Goal: Task Accomplishment & Management: Use online tool/utility

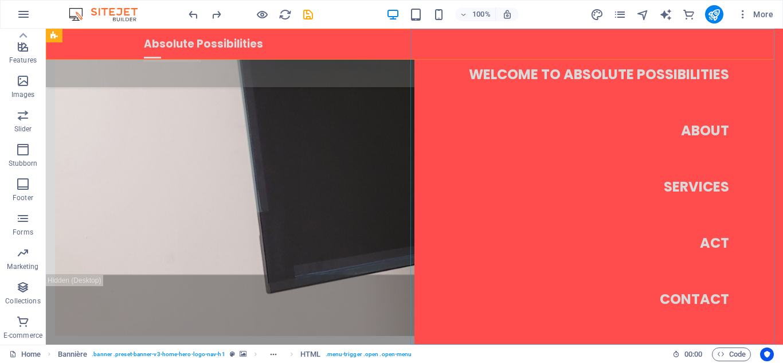
scroll to position [1488, 0]
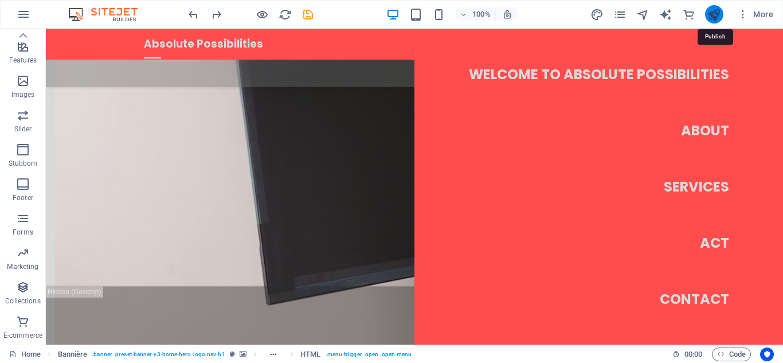
click at [390, 17] on icon "publish" at bounding box center [713, 14] width 13 height 13
click at [390, 14] on icon "publish" at bounding box center [713, 14] width 13 height 13
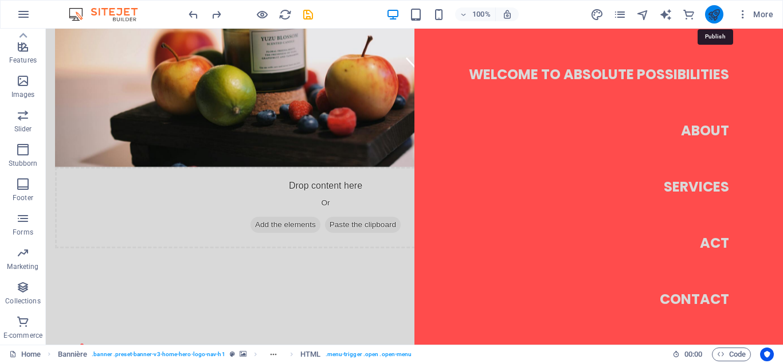
scroll to position [0, 0]
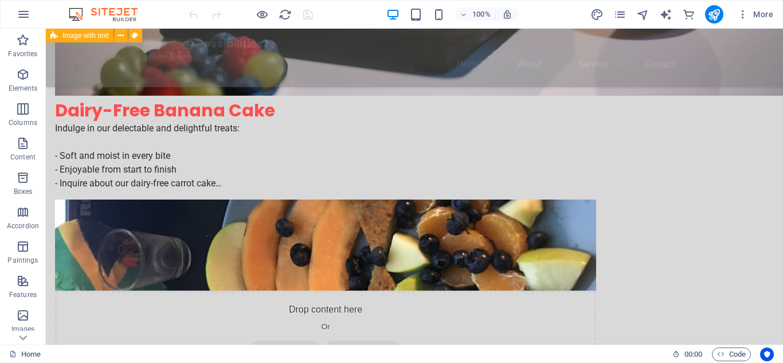
scroll to position [397, 0]
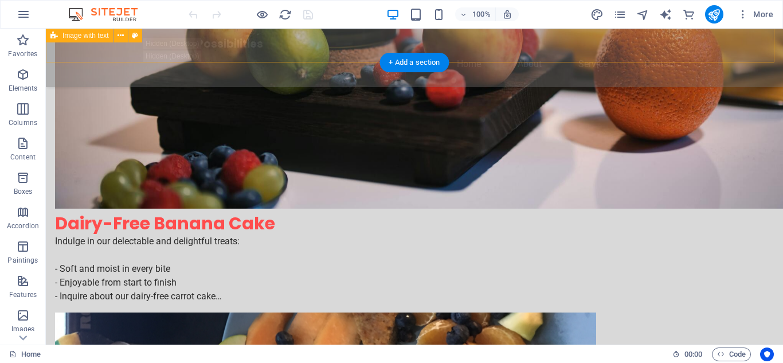
click at [361, 223] on div "Dairy-Free Banana Cake Indulge in our delectable and delightful treats: - Soft …" at bounding box center [414, 348] width 737 height 365
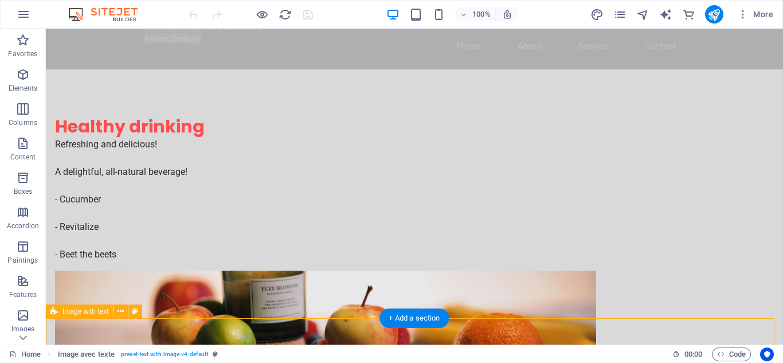
scroll to position [0, 0]
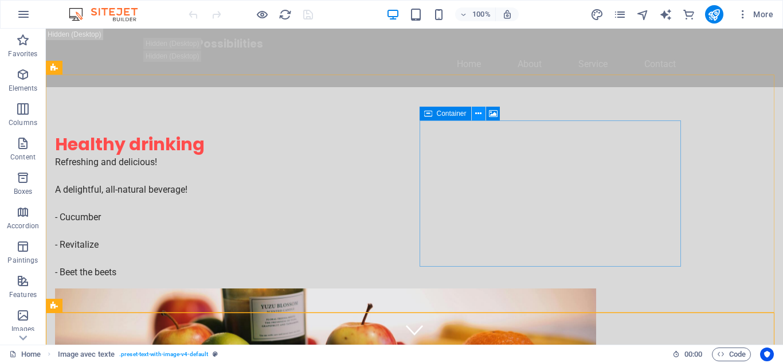
click at [479, 112] on icon at bounding box center [478, 114] width 6 height 12
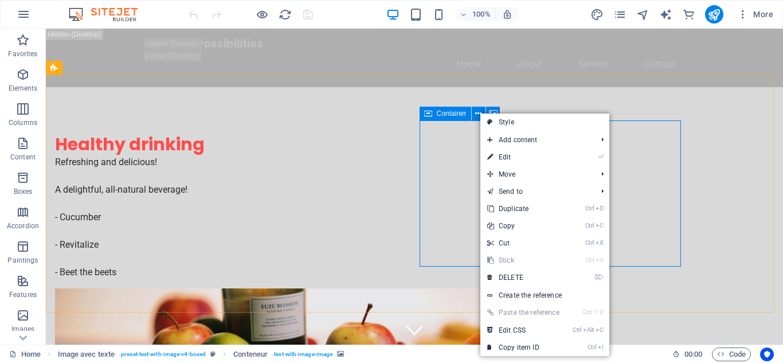
click at [459, 114] on font "Container" at bounding box center [452, 113] width 30 height 8
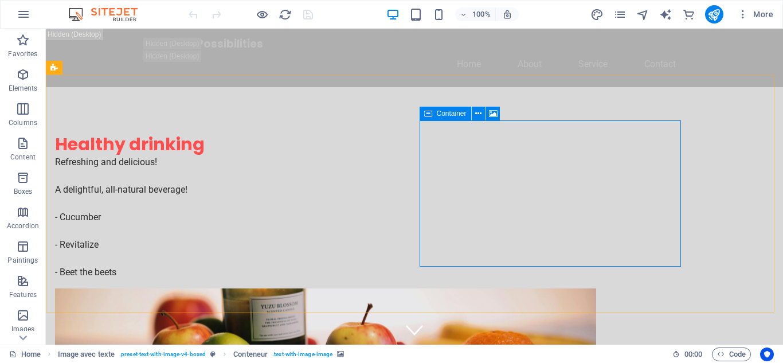
click at [459, 114] on font "Container" at bounding box center [452, 113] width 30 height 8
drag, startPoint x: 459, startPoint y: 114, endPoint x: 181, endPoint y: 116, distance: 278.0
click at [459, 114] on font "Container" at bounding box center [452, 113] width 30 height 8
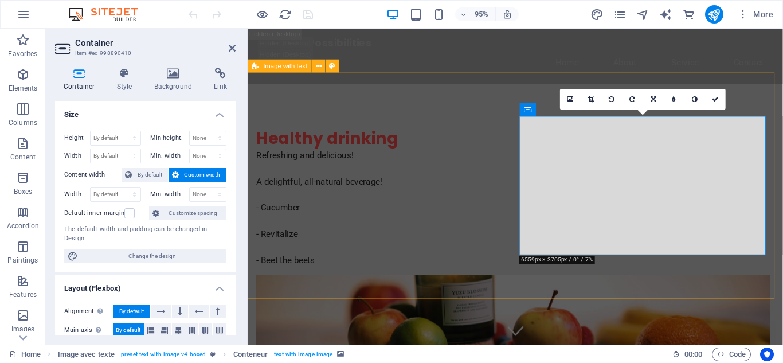
click at [472, 101] on div "Healthy drinking Refreshing and delicious! A delightful, all-natural beverage! …" at bounding box center [529, 324] width 563 height 475
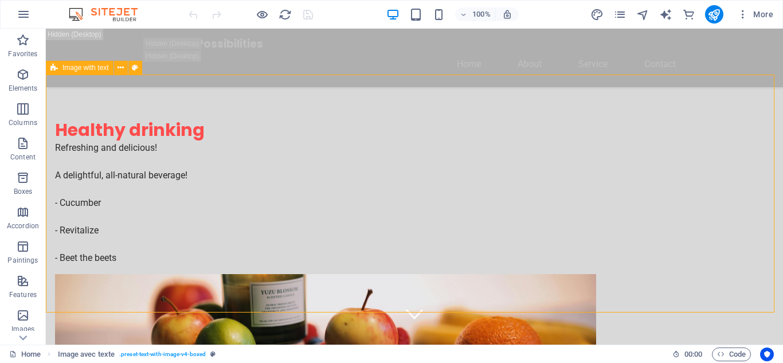
scroll to position [282, 0]
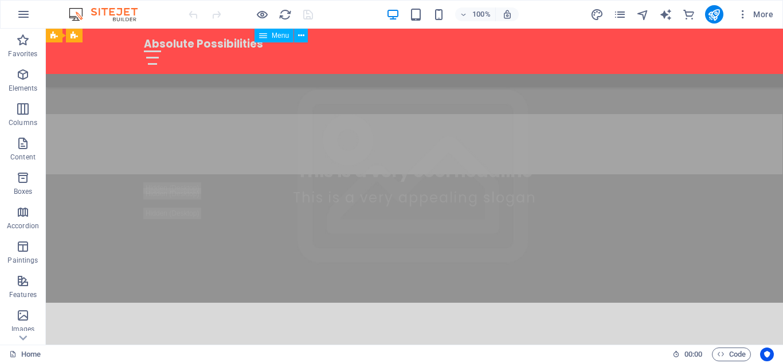
scroll to position [1235, 0]
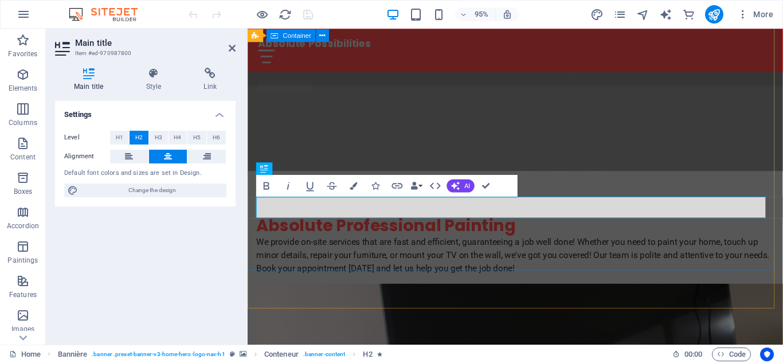
scroll to position [1200, 0]
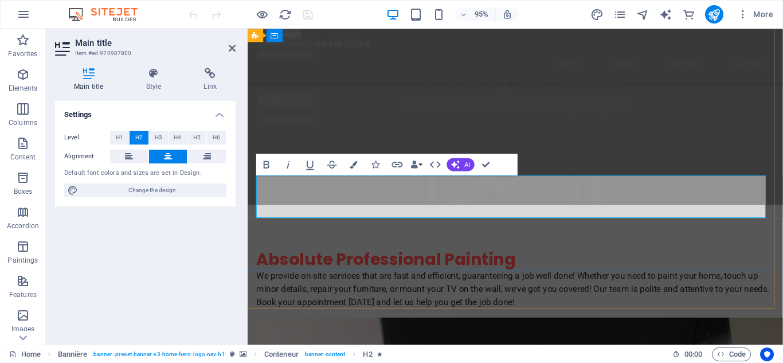
drag, startPoint x: 764, startPoint y: 194, endPoint x: 647, endPoint y: 174, distance: 118.6
click at [464, 164] on font "AI" at bounding box center [467, 163] width 6 height 7
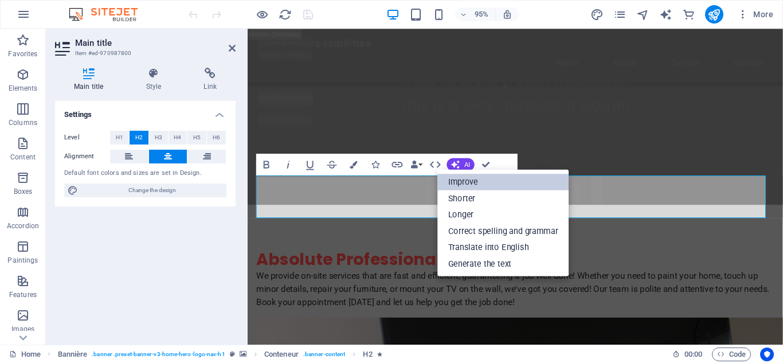
click at [465, 183] on font "Improve" at bounding box center [463, 182] width 30 height 10
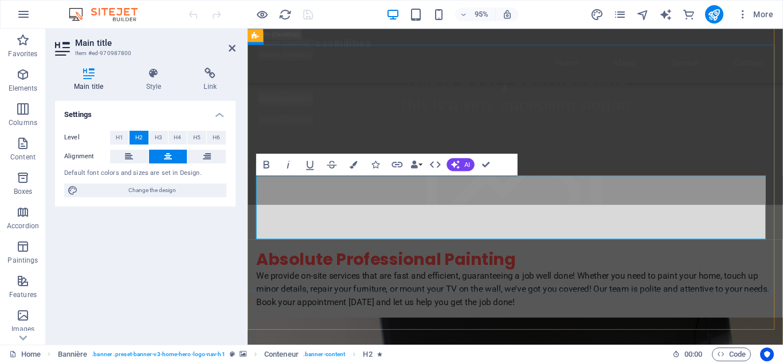
scroll to position [1177, 0]
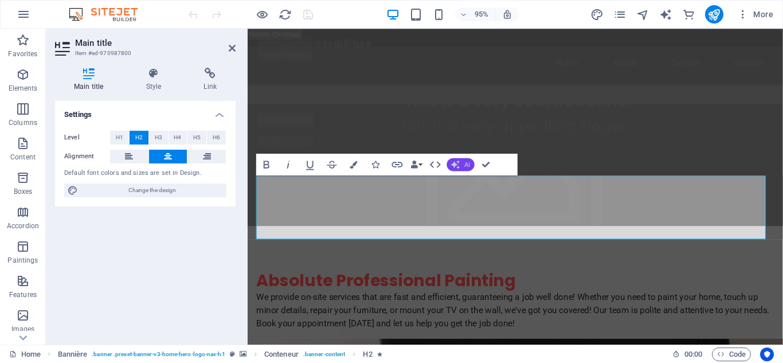
click at [460, 160] on icon "button" at bounding box center [455, 164] width 9 height 9
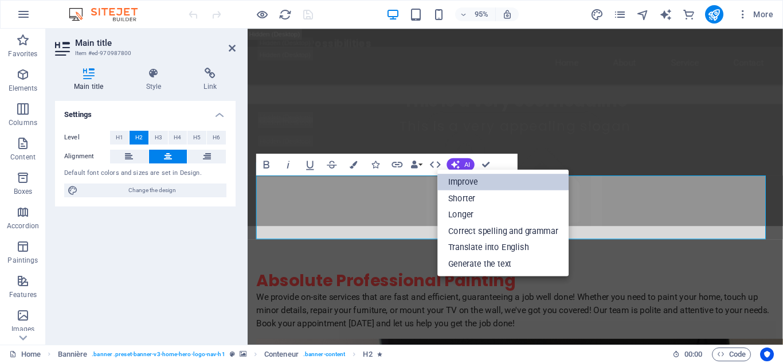
click at [465, 183] on font "Improve" at bounding box center [463, 182] width 30 height 10
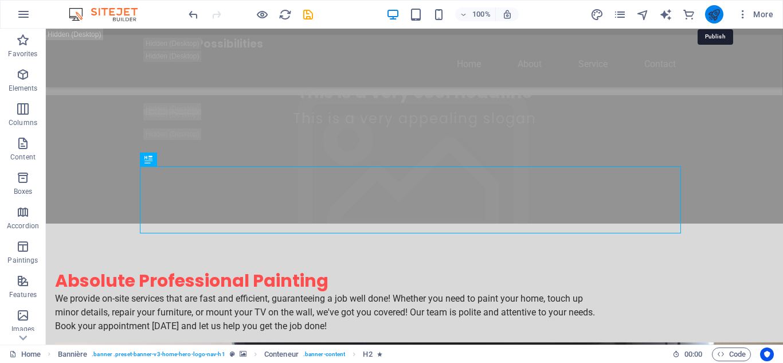
click at [714, 13] on icon "publish" at bounding box center [713, 14] width 13 height 13
checkbox input "false"
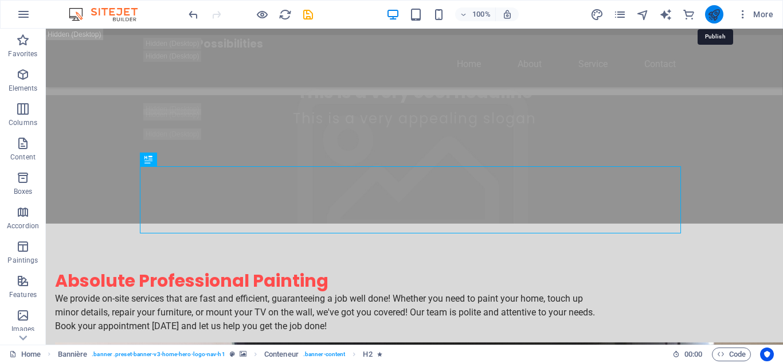
checkbox input "false"
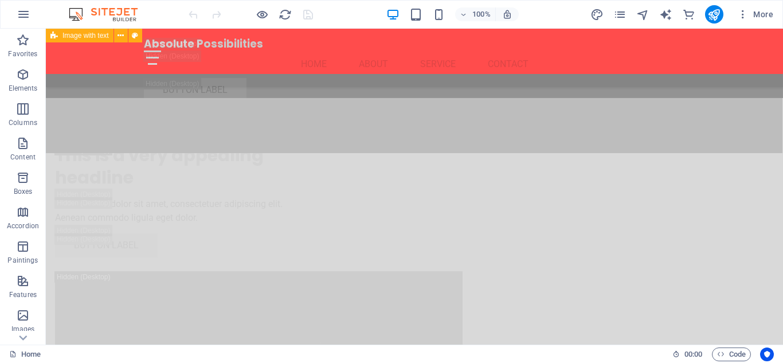
scroll to position [4006, 0]
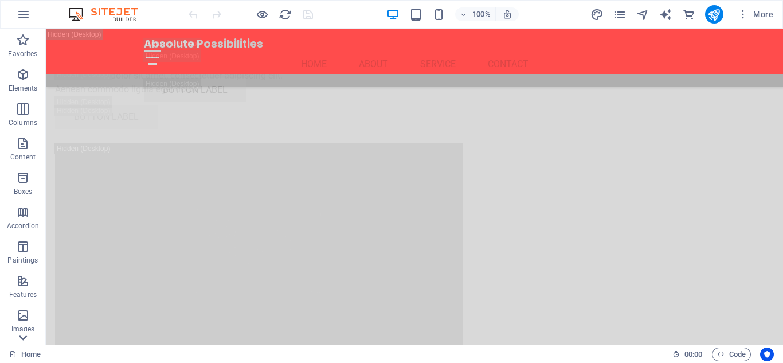
click at [23, 338] on icon at bounding box center [23, 338] width 16 height 16
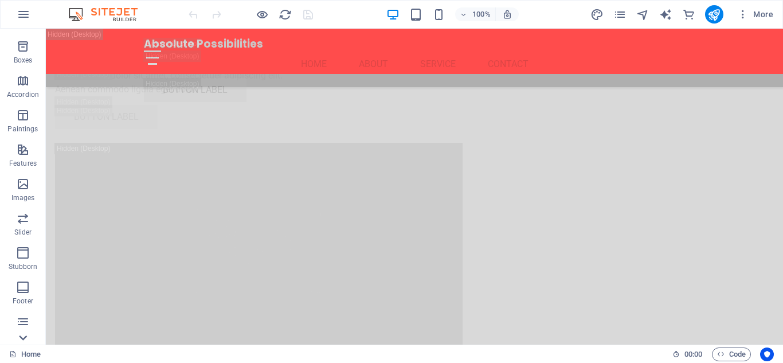
scroll to position [234, 0]
click at [22, 191] on span "Footer" at bounding box center [23, 191] width 46 height 28
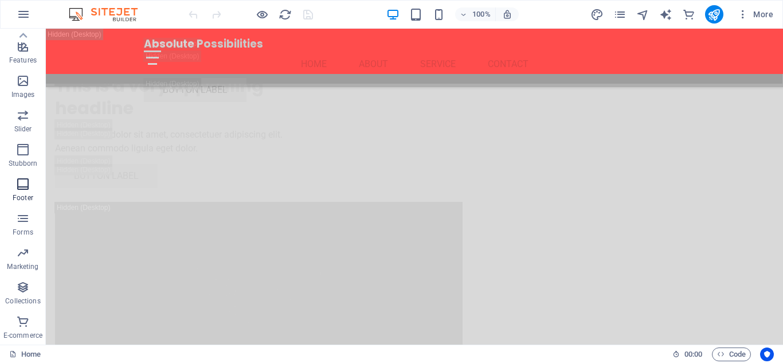
click at [23, 184] on icon "button" at bounding box center [23, 184] width 14 height 14
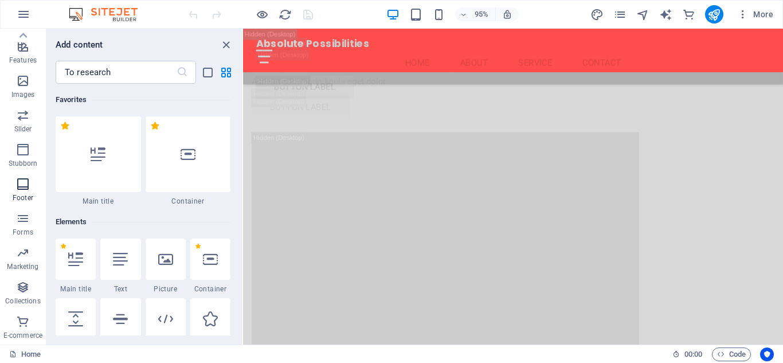
scroll to position [7589, 0]
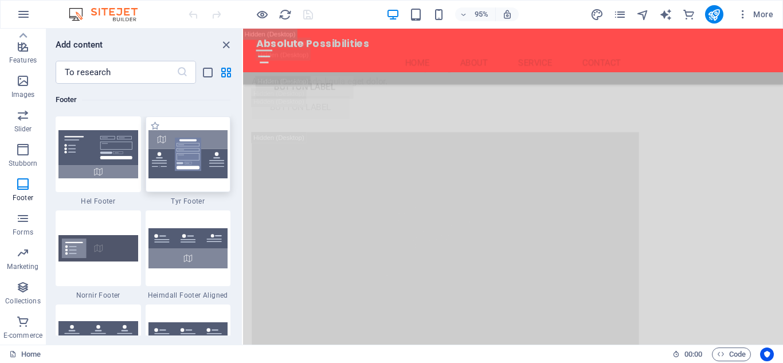
click at [196, 167] on img at bounding box center [188, 154] width 80 height 48
click at [206, 158] on img at bounding box center [188, 154] width 80 height 48
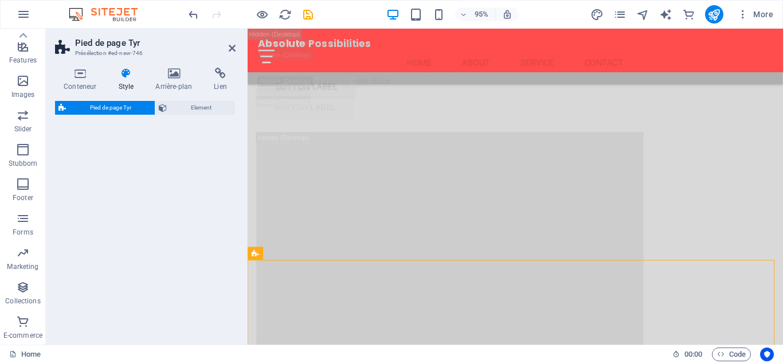
select select "rem"
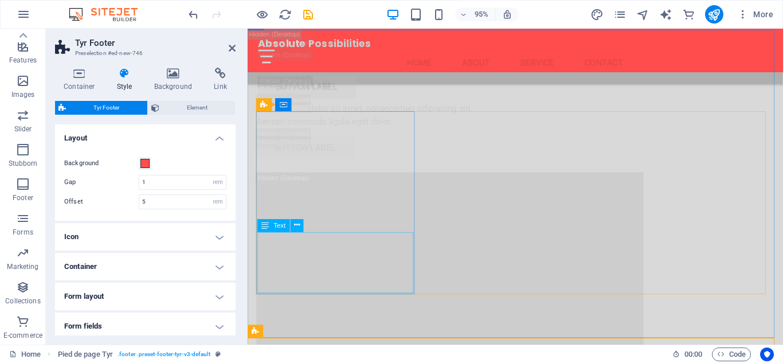
scroll to position [3945, 0]
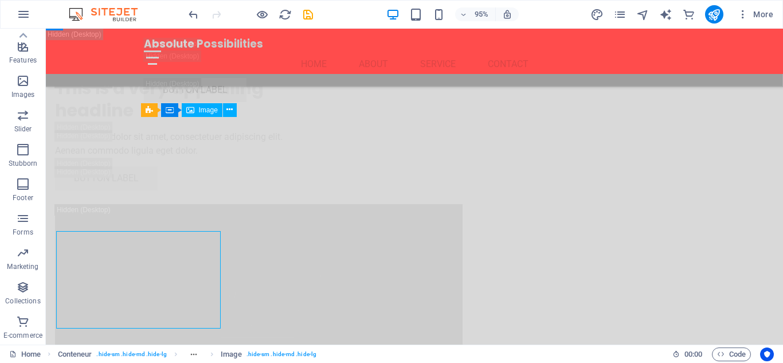
scroll to position [3888, 0]
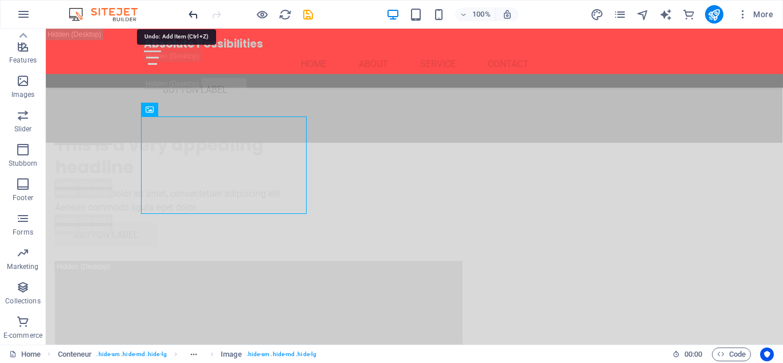
click at [190, 15] on icon "undo" at bounding box center [193, 14] width 13 height 13
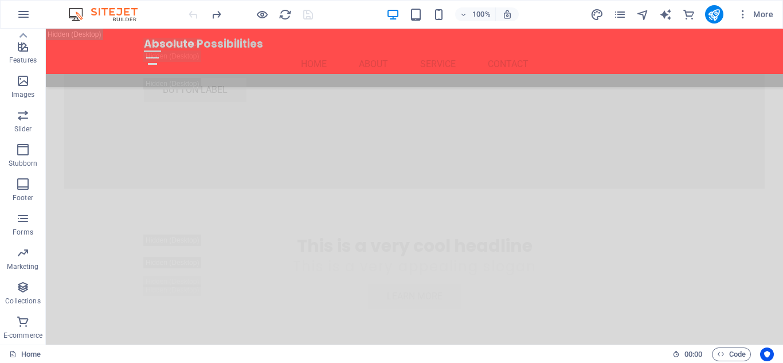
scroll to position [2872, 0]
click at [24, 190] on icon "button" at bounding box center [23, 184] width 14 height 14
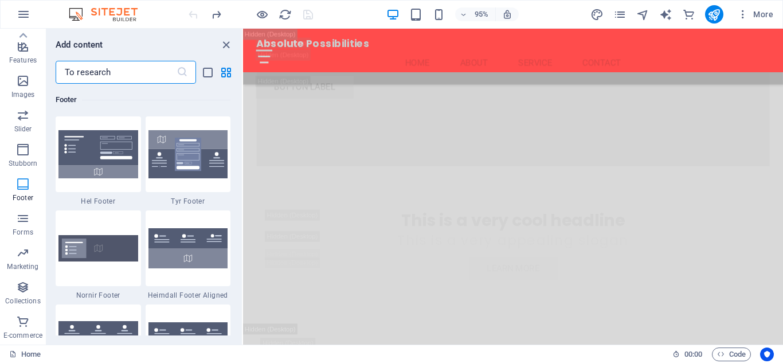
scroll to position [2994, 0]
click at [93, 255] on img at bounding box center [98, 248] width 80 height 26
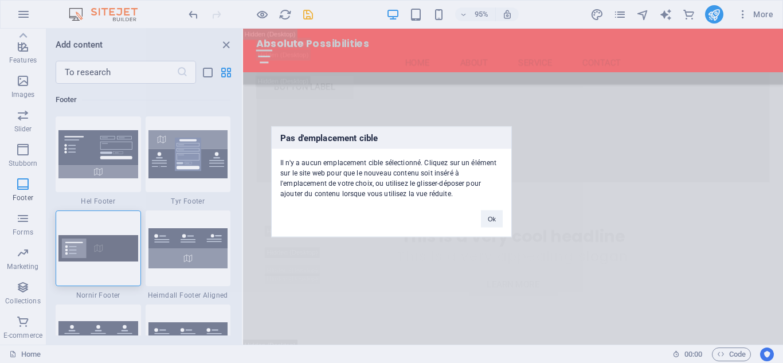
click at [93, 255] on div "Pas d'emplacement cible Il n'y a aucun emplacement cible sélectionné. Cliquez s…" at bounding box center [391, 181] width 783 height 363
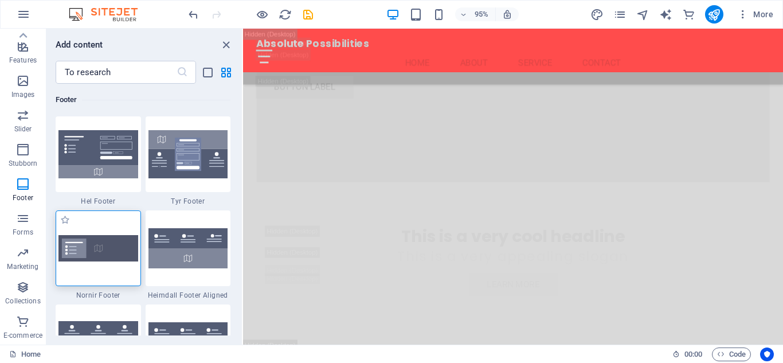
click at [93, 255] on img at bounding box center [98, 248] width 80 height 26
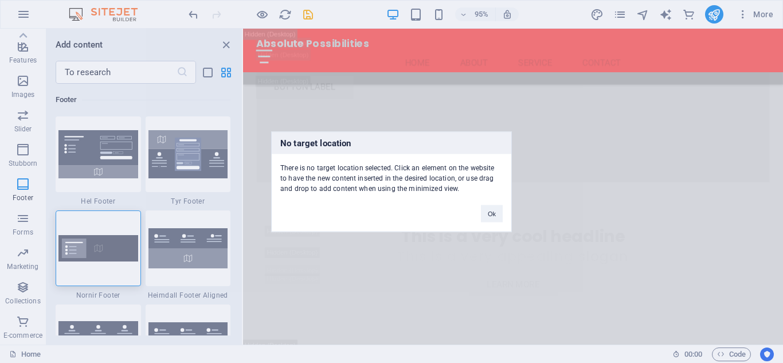
click at [491, 213] on font "Ok" at bounding box center [492, 213] width 8 height 7
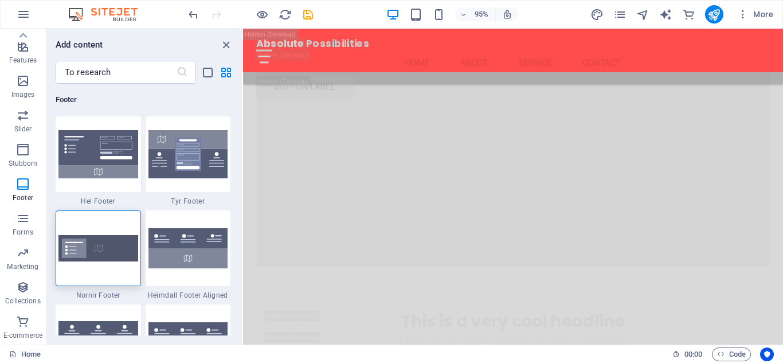
scroll to position [3041, 0]
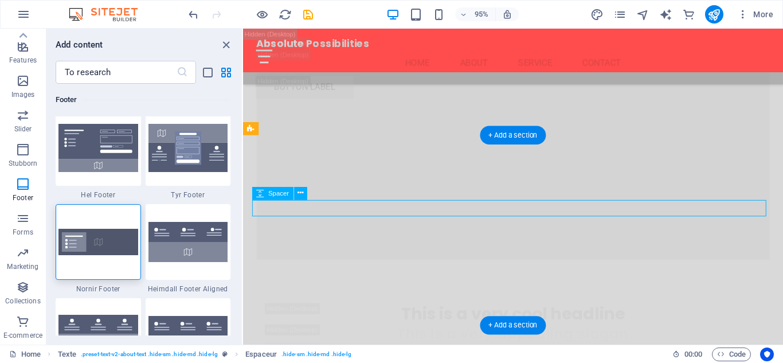
scroll to position [7597, 0]
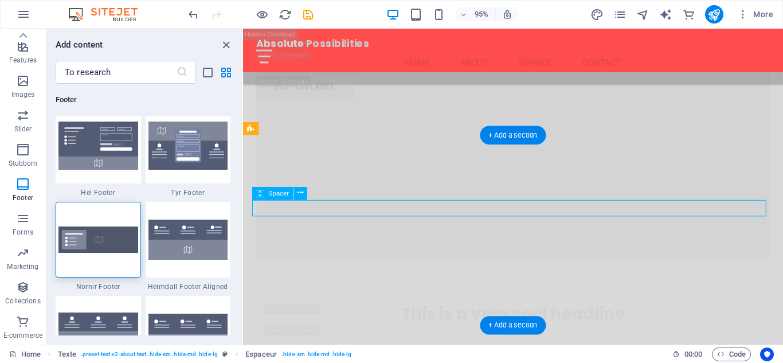
click at [119, 217] on div at bounding box center [98, 240] width 85 height 76
click at [243, 222] on div "Glissez et déposez l'élément de votre choix pour remplacer le contenu existant.…" at bounding box center [513, 187] width 540 height 316
click at [243, 214] on div "Glissez et déposez l'élément de votre choix pour remplacer le contenu existant.…" at bounding box center [513, 187] width 540 height 316
click at [243, 221] on div "Glissez et déposez l'élément de votre choix pour remplacer le contenu existant.…" at bounding box center [513, 187] width 540 height 316
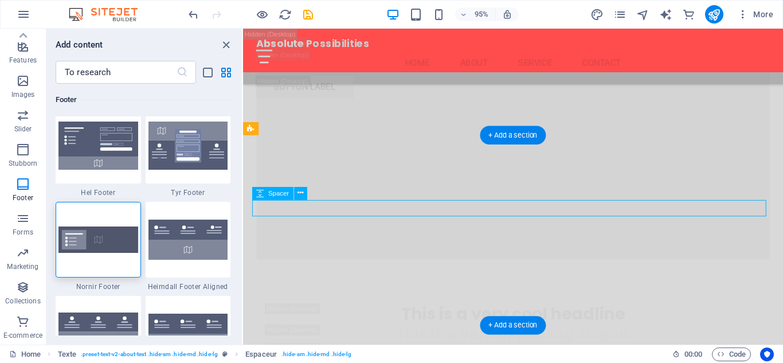
click at [243, 221] on div "Glissez et déposez l'élément de votre choix pour remplacer le contenu existant.…" at bounding box center [513, 187] width 540 height 316
click at [243, 214] on div "Glissez et déposez l'élément de votre choix pour remplacer le contenu existant.…" at bounding box center [513, 187] width 540 height 316
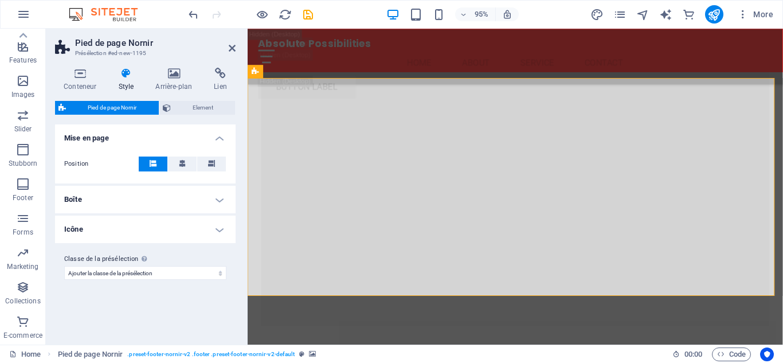
scroll to position [3231, 0]
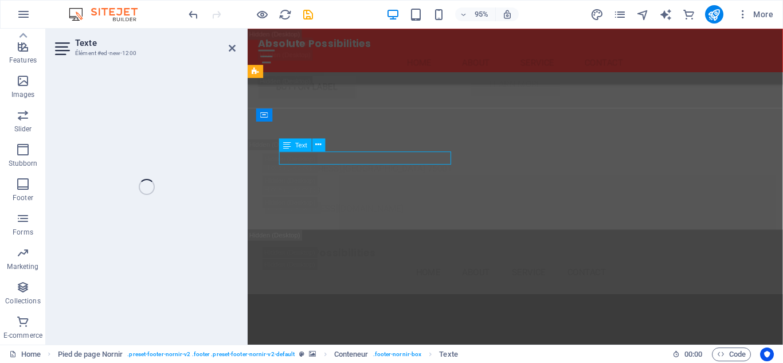
scroll to position [3185, 0]
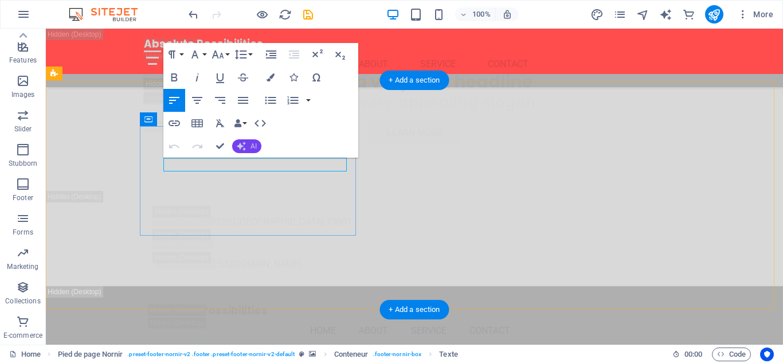
click at [253, 147] on font "AI" at bounding box center [253, 146] width 6 height 8
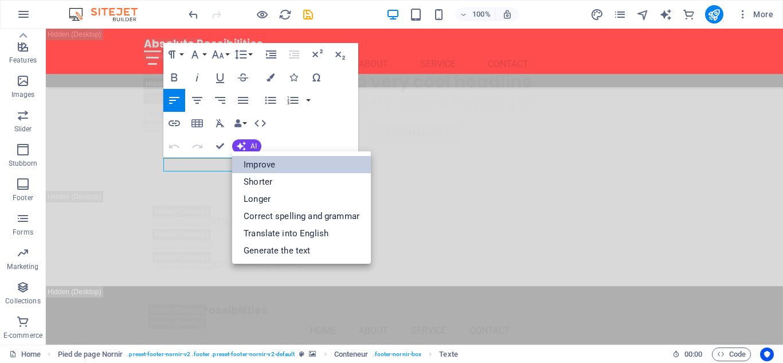
click at [271, 168] on font "Improve" at bounding box center [260, 164] width 32 height 10
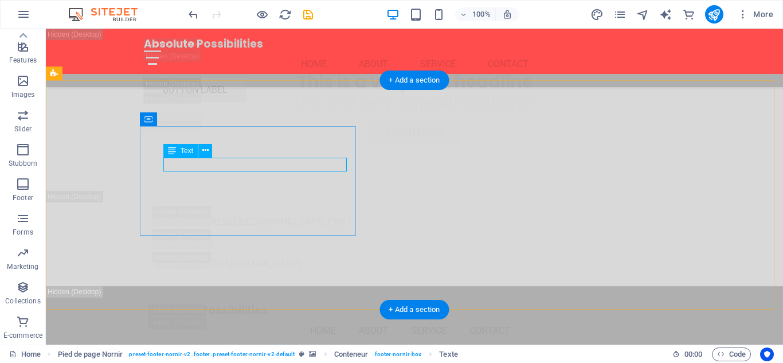
click at [186, 151] on font "Text" at bounding box center [187, 151] width 13 height 8
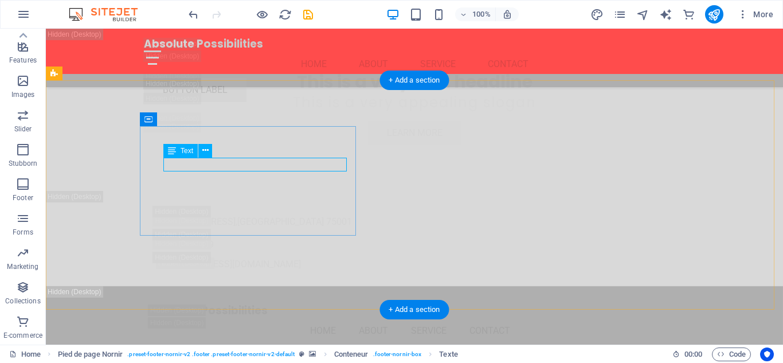
click at [185, 151] on font "Text" at bounding box center [187, 151] width 13 height 8
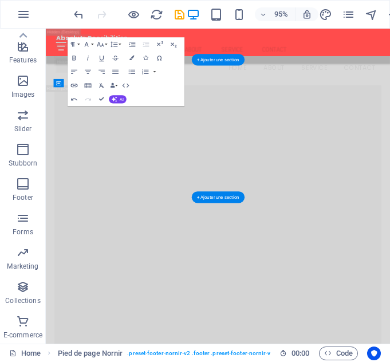
scroll to position [3836, 0]
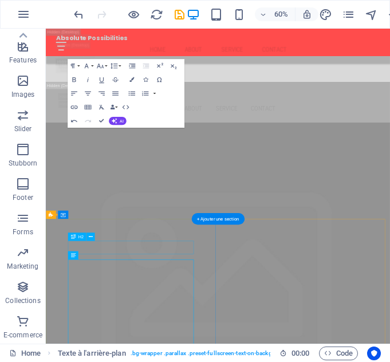
scroll to position [3742, 0]
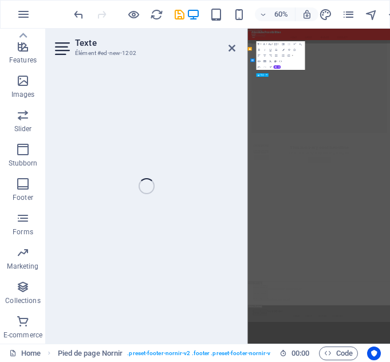
click at [77, 148] on div "Texte Élément #ed-new-1202 H2 Image with text Container Container H3 Maps Conta…" at bounding box center [218, 186] width 344 height 315
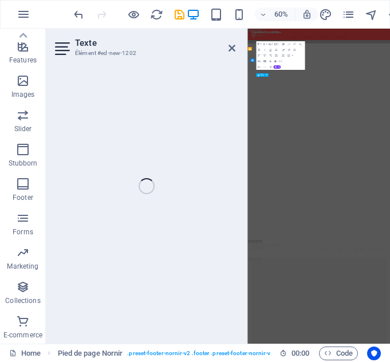
scroll to position [6191, 0]
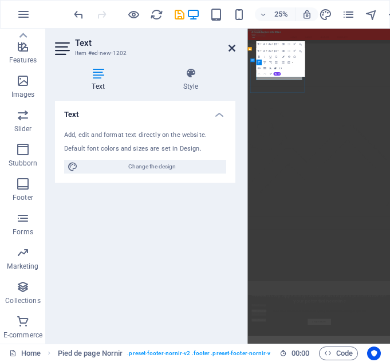
click at [235, 49] on icon at bounding box center [232, 48] width 7 height 9
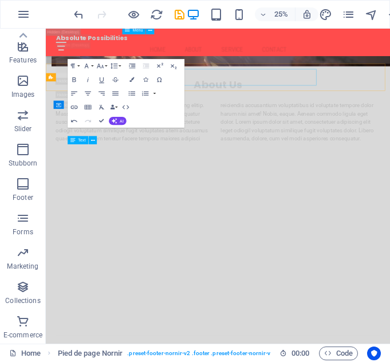
scroll to position [3800, 0]
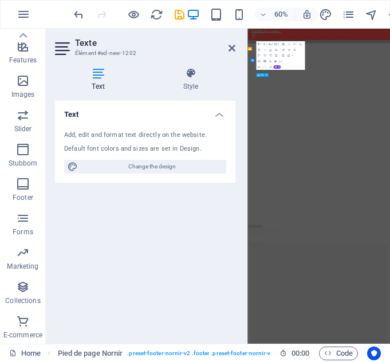
click at [105, 146] on font "Default font colors and sizes are set in Design." at bounding box center [133, 148] width 138 height 7
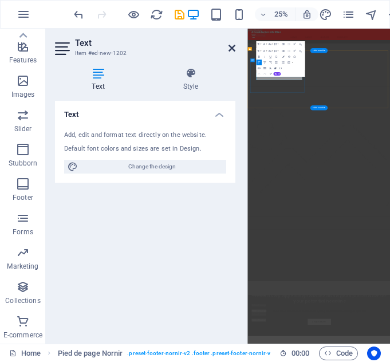
click at [234, 46] on icon at bounding box center [232, 48] width 7 height 9
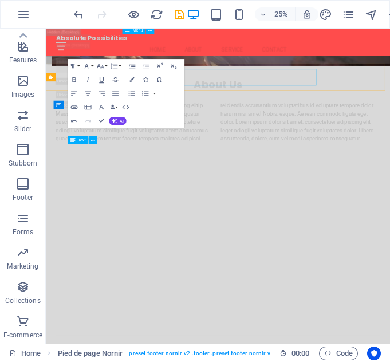
scroll to position [3800, 0]
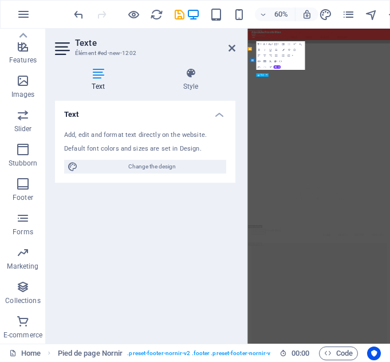
scroll to position [6191, 0]
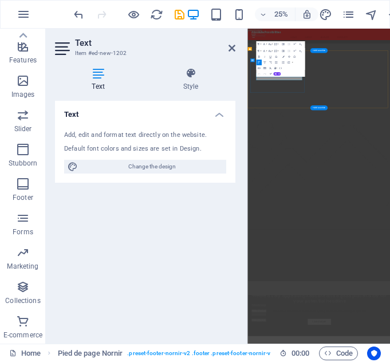
click at [218, 115] on h4 "Text" at bounding box center [145, 111] width 181 height 21
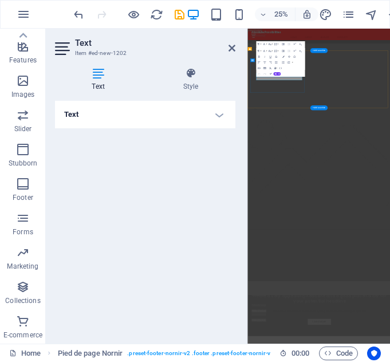
click at [218, 115] on h4 "Text" at bounding box center [145, 115] width 181 height 28
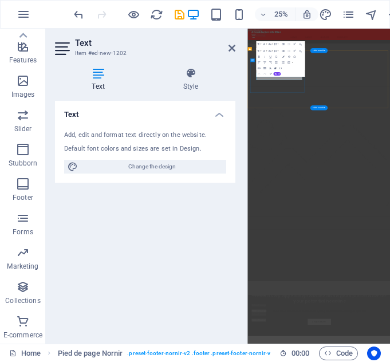
click at [218, 115] on h4 "Text" at bounding box center [145, 111] width 181 height 21
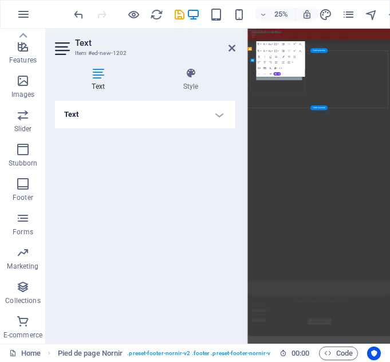
click at [218, 115] on h4 "Text" at bounding box center [145, 115] width 181 height 28
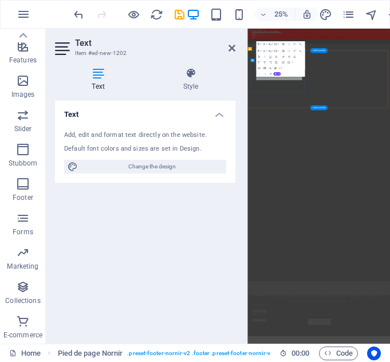
click at [218, 115] on h4 "Text" at bounding box center [145, 111] width 181 height 21
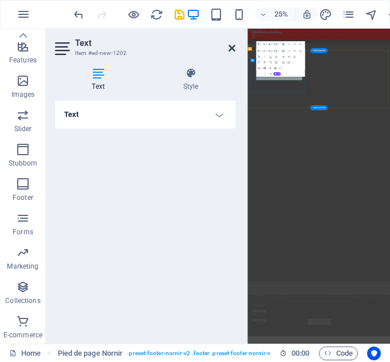
click at [234, 52] on icon at bounding box center [232, 48] width 7 height 9
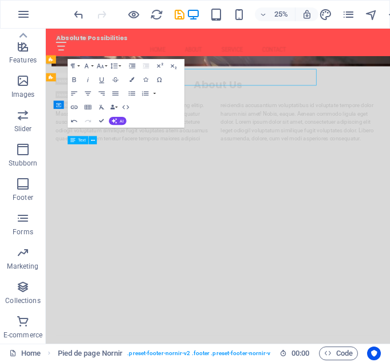
scroll to position [3800, 0]
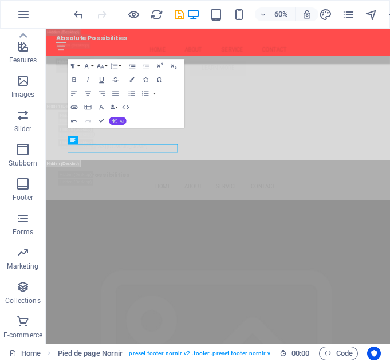
click at [122, 122] on font "AI" at bounding box center [122, 121] width 4 height 5
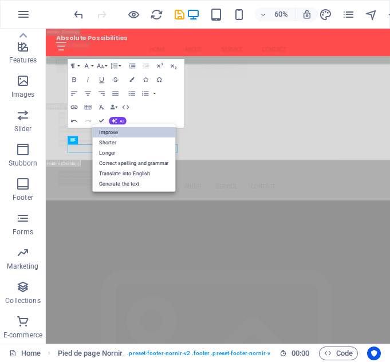
click at [116, 130] on font "Improve" at bounding box center [108, 132] width 19 height 6
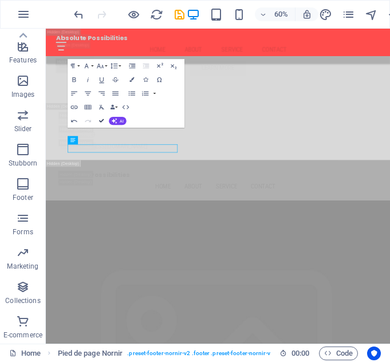
click at [103, 122] on icon "button" at bounding box center [101, 121] width 5 height 5
click at [101, 119] on icon "button" at bounding box center [101, 121] width 5 height 5
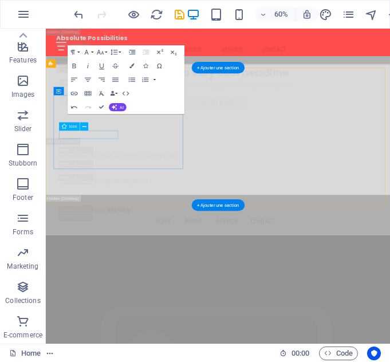
scroll to position [3823, 0]
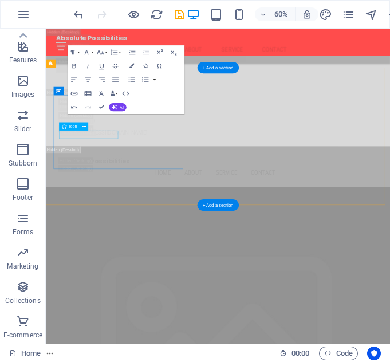
drag, startPoint x: 87, startPoint y: 174, endPoint x: 80, endPoint y: 135, distance: 39.0
click at [98, 133] on div "H2 Image with text Container Container H3 Maps Container Text Text Container Te…" at bounding box center [218, 186] width 344 height 315
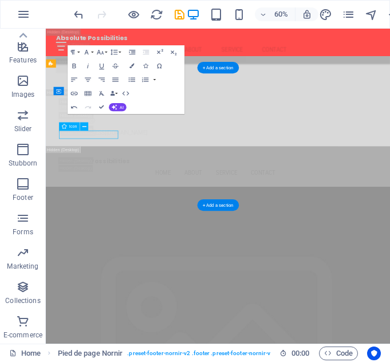
select select "xMidYMid"
select select "px"
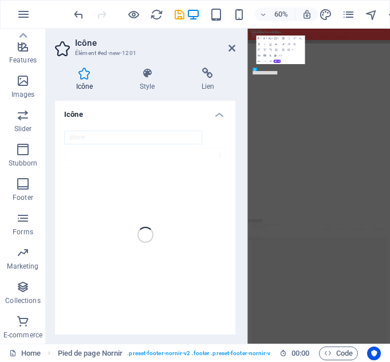
scroll to position [6214, 0]
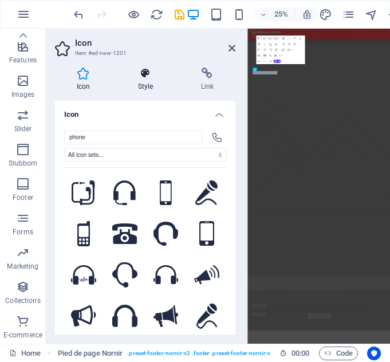
click at [150, 87] on font "Style" at bounding box center [145, 87] width 15 height 8
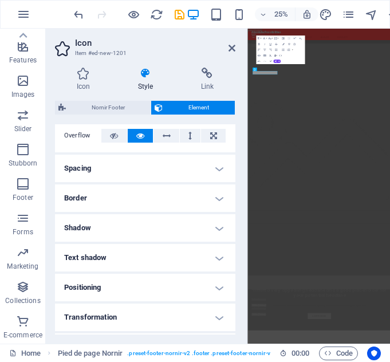
scroll to position [284, 0]
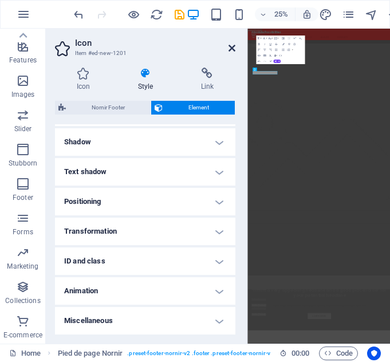
click at [232, 48] on icon at bounding box center [232, 48] width 7 height 9
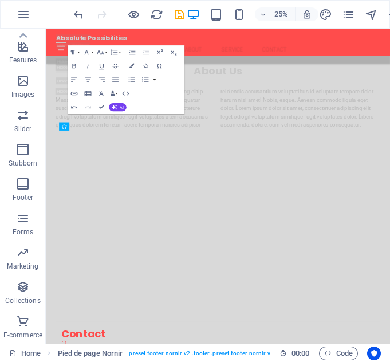
click at [356, 66] on div "Absolute Possibilities Menu Home About Service Contact Button label" at bounding box center [333, 70] width 574 height 83
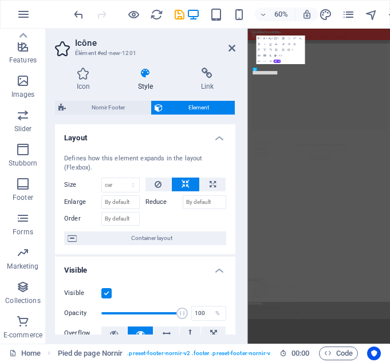
click at [99, 134] on h4 "Layout" at bounding box center [145, 134] width 181 height 21
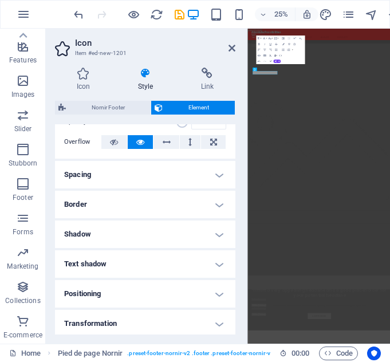
scroll to position [284, 0]
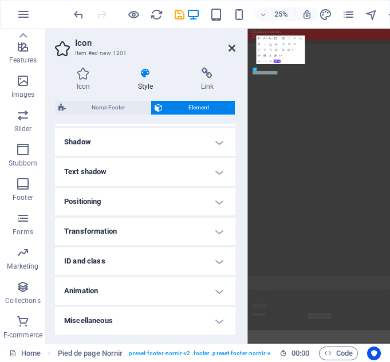
click at [232, 52] on icon at bounding box center [232, 48] width 7 height 9
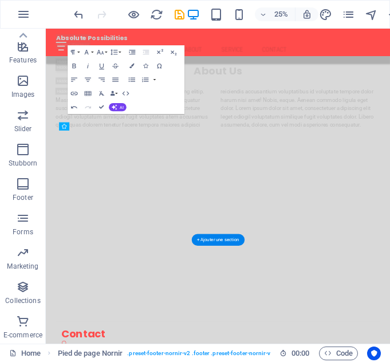
click at [356, 66] on div "Absolute Possibilities Menu Home About Service Contact Button label" at bounding box center [333, 70] width 574 height 83
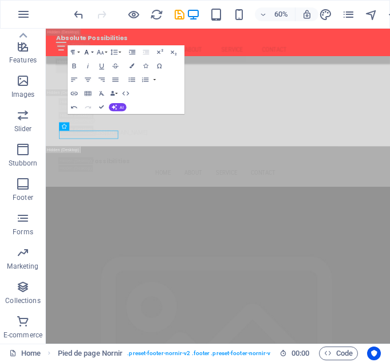
click at [89, 50] on icon "button" at bounding box center [87, 52] width 8 height 8
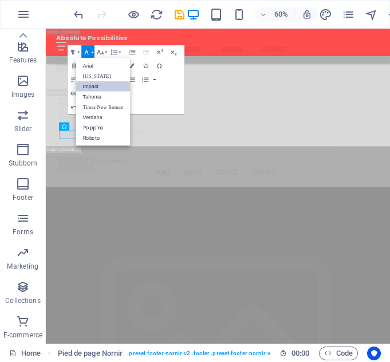
click at [99, 87] on link "Impact" at bounding box center [103, 86] width 54 height 10
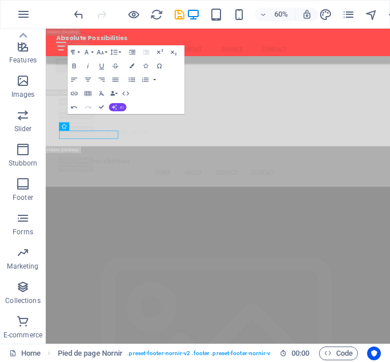
click at [124, 107] on button "AI" at bounding box center [118, 107] width 18 height 8
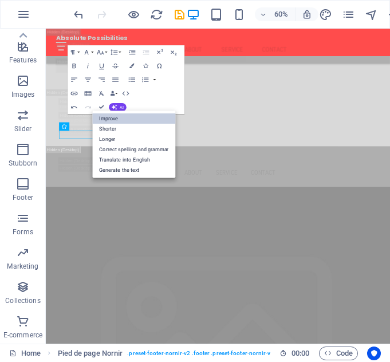
click at [115, 118] on font "Improve" at bounding box center [108, 118] width 19 height 6
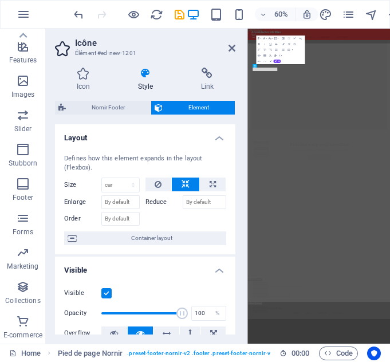
click at [77, 124] on h4 "Layout" at bounding box center [145, 134] width 181 height 21
click at [71, 123] on div "Nornir Footer Element Layout Defines how this element expands in the layout (Fl…" at bounding box center [145, 218] width 181 height 234
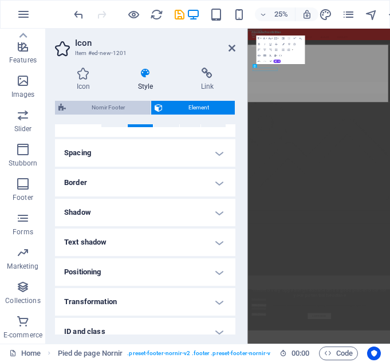
scroll to position [284, 0]
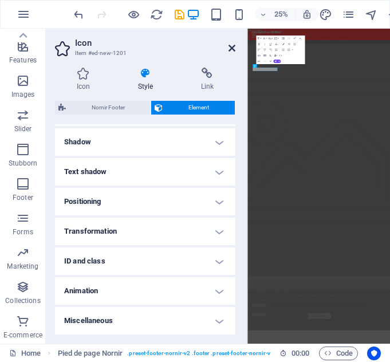
drag, startPoint x: 235, startPoint y: 48, endPoint x: 313, endPoint y: 34, distance: 79.3
click at [235, 48] on icon at bounding box center [232, 48] width 7 height 9
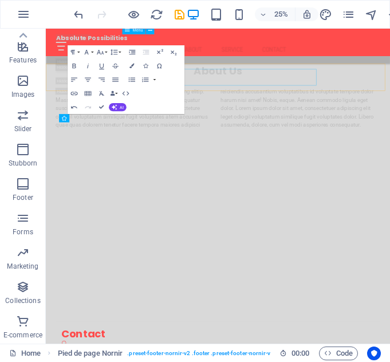
scroll to position [3823, 0]
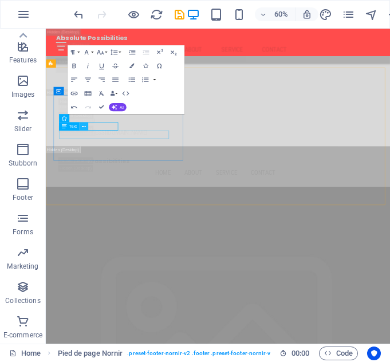
click at [84, 129] on icon at bounding box center [84, 126] width 4 height 7
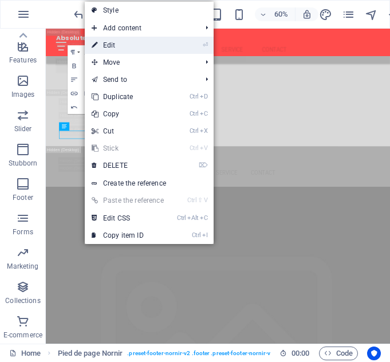
click at [109, 44] on font "Edit" at bounding box center [109, 45] width 13 height 8
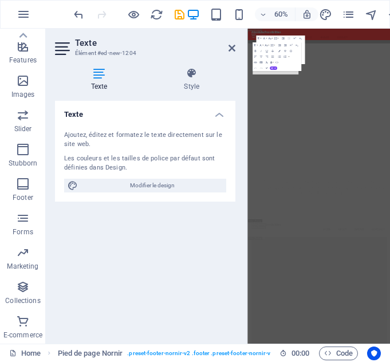
scroll to position [6214, 0]
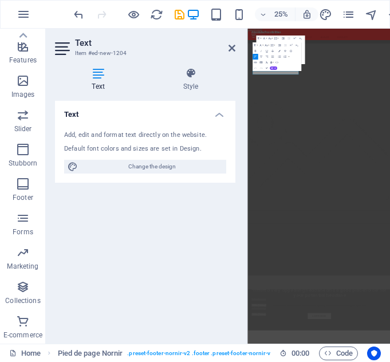
click at [99, 85] on font "Text" at bounding box center [98, 87] width 13 height 8
click at [92, 139] on div "Add, edit and format text directly on the website." at bounding box center [145, 136] width 162 height 10
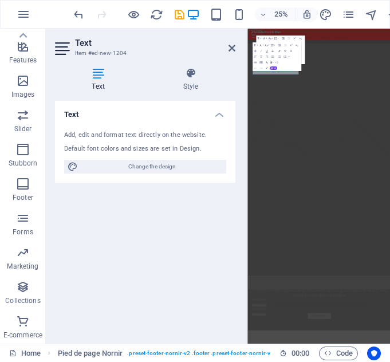
click at [92, 139] on div "Add, edit and format text directly on the website." at bounding box center [145, 136] width 162 height 10
click at [118, 214] on div "Text Add, edit and format text directly on the website. Default font colors and…" at bounding box center [145, 218] width 181 height 234
drag, startPoint x: 118, startPoint y: 214, endPoint x: 75, endPoint y: 41, distance: 178.9
click at [75, 41] on aside "Text Item #ed-new-1204 Text Style Text Add, edit and format text directly on th…" at bounding box center [147, 186] width 202 height 315
click at [63, 48] on icon at bounding box center [63, 49] width 17 height 18
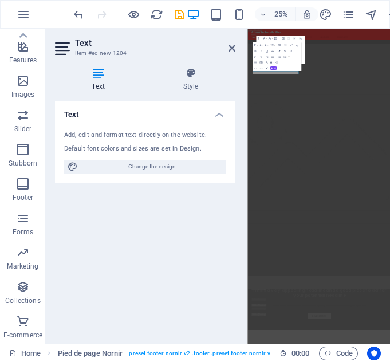
click at [98, 78] on icon at bounding box center [98, 73] width 87 height 11
click at [229, 46] on icon at bounding box center [232, 48] width 7 height 9
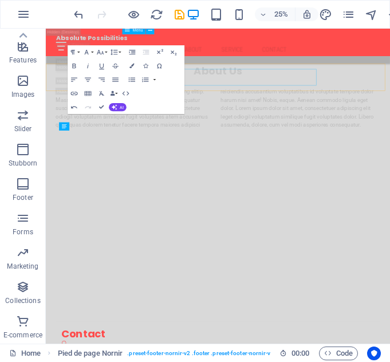
scroll to position [3823, 0]
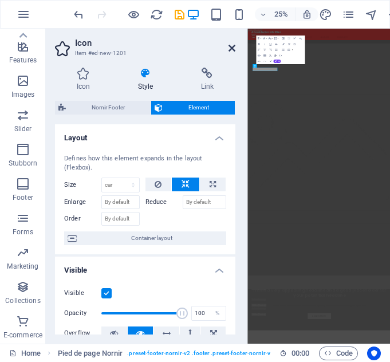
click at [231, 48] on icon at bounding box center [232, 48] width 7 height 9
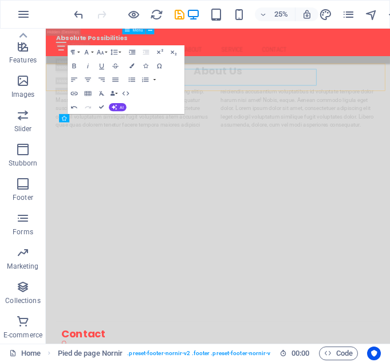
scroll to position [3823, 0]
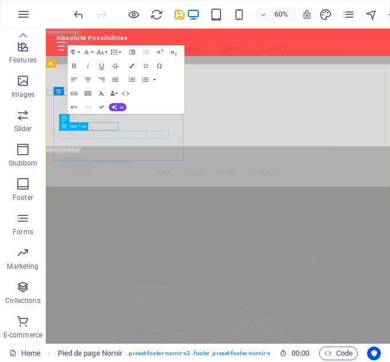
click at [92, 124] on div "Text" at bounding box center [76, 126] width 34 height 9
drag, startPoint x: 135, startPoint y: 152, endPoint x: 58, endPoint y: 286, distance: 154.1
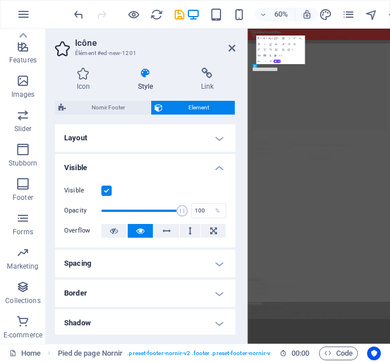
click at [83, 127] on h4 "Layout" at bounding box center [145, 138] width 181 height 28
drag, startPoint x: 61, startPoint y: 163, endPoint x: 83, endPoint y: 127, distance: 42.2
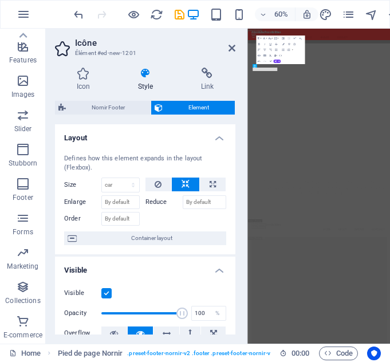
scroll to position [6214, 0]
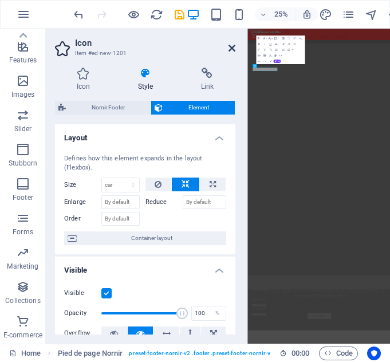
drag, startPoint x: 83, startPoint y: 127, endPoint x: 233, endPoint y: 48, distance: 170.2
click at [233, 48] on icon at bounding box center [232, 48] width 7 height 9
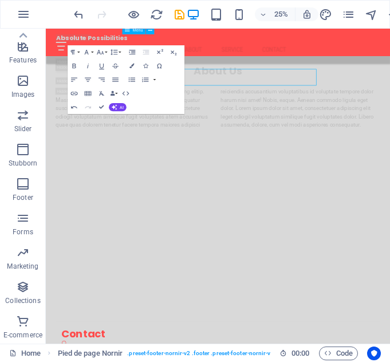
scroll to position [3823, 0]
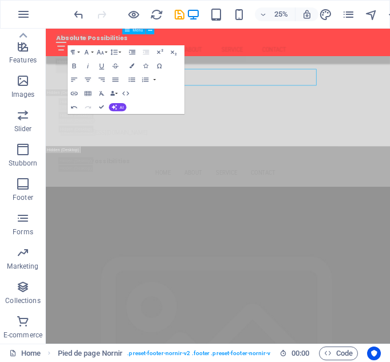
click at [356, 62] on nav "Home About Service Contact" at bounding box center [332, 64] width 541 height 28
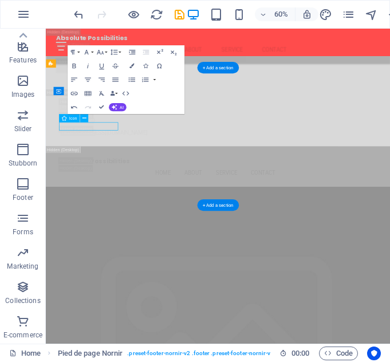
scroll to position [3823, 0]
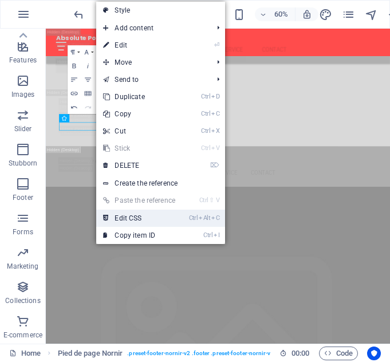
click at [125, 218] on font "Edit CSS" at bounding box center [128, 218] width 27 height 8
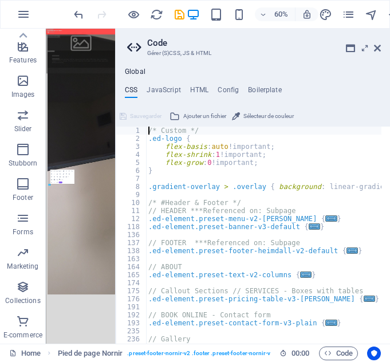
scroll to position [9269, 0]
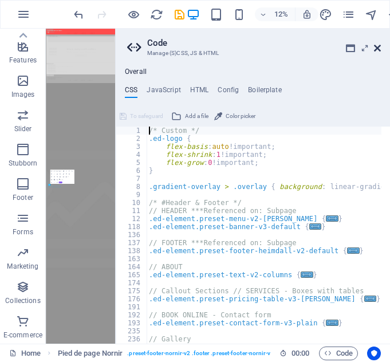
click at [377, 50] on icon at bounding box center [377, 48] width 7 height 9
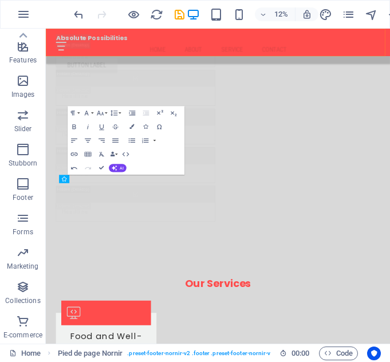
scroll to position [3722, 0]
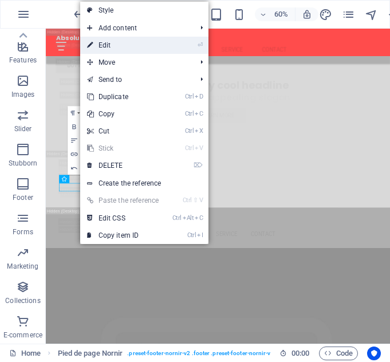
click at [111, 39] on link "⏎ Edit" at bounding box center [123, 45] width 86 height 17
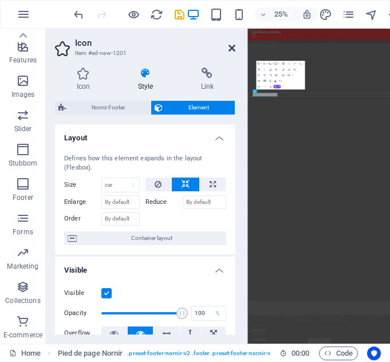
click at [232, 49] on icon at bounding box center [232, 48] width 7 height 9
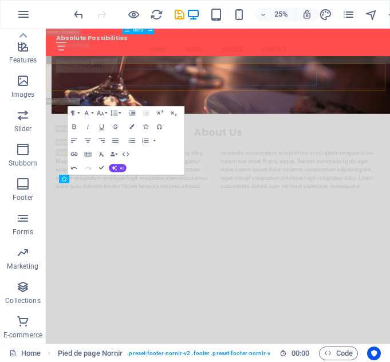
scroll to position [3722, 0]
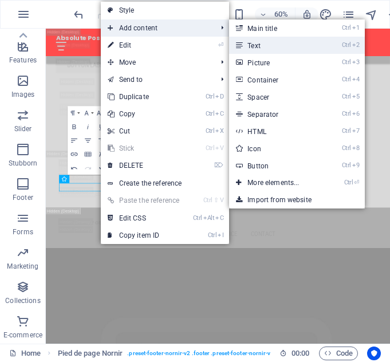
click at [275, 45] on link "Ctrl 2 Text" at bounding box center [275, 45] width 93 height 17
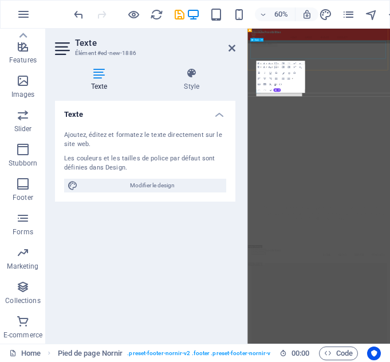
scroll to position [6112, 0]
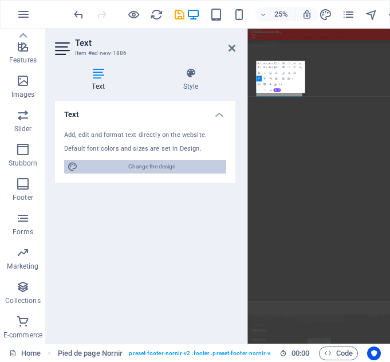
click at [165, 169] on font "Change the design" at bounding box center [152, 166] width 48 height 6
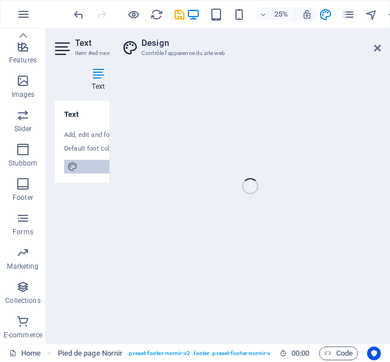
scroll to position [7875, 0]
select select "px"
select select "200"
select select "px"
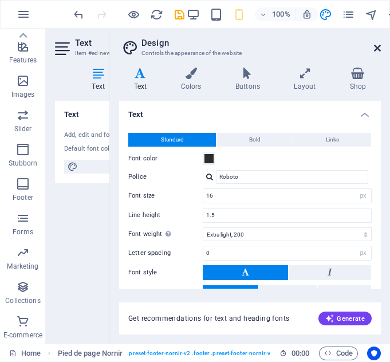
click at [377, 45] on icon at bounding box center [377, 48] width 7 height 9
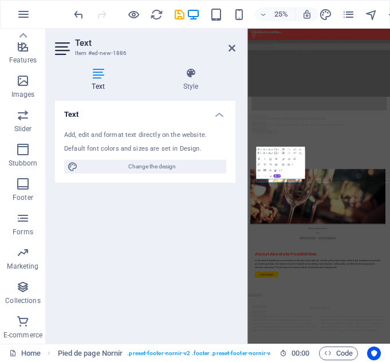
scroll to position [5768, 0]
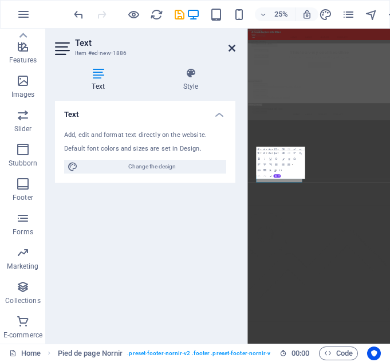
click at [233, 48] on icon at bounding box center [232, 48] width 7 height 9
drag, startPoint x: 480, startPoint y: 77, endPoint x: 559, endPoint y: 62, distance: 79.9
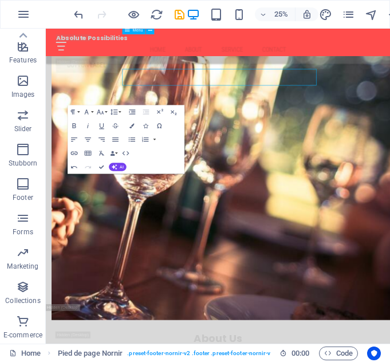
scroll to position [3724, 0]
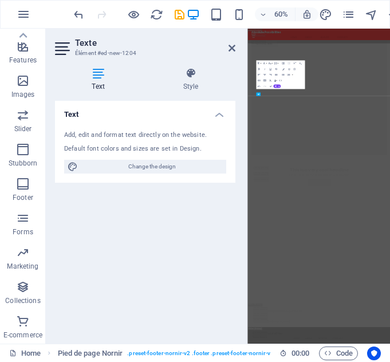
click at [156, 193] on div "Text Add, edit and format text directly on the website. Default font colors and…" at bounding box center [145, 218] width 181 height 234
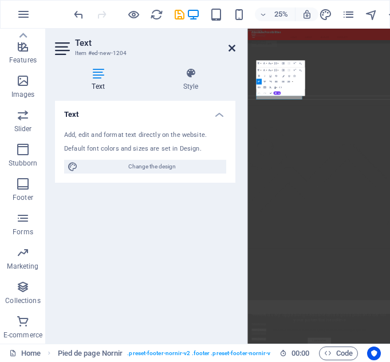
click at [233, 47] on icon at bounding box center [232, 48] width 7 height 9
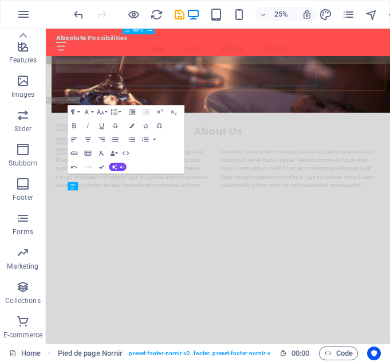
scroll to position [3724, 0]
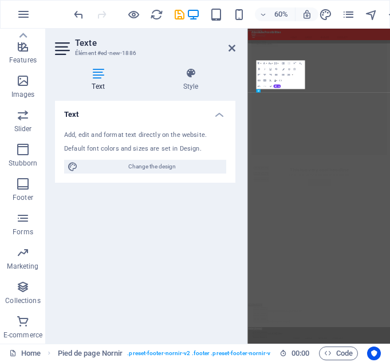
drag, startPoint x: 118, startPoint y: 263, endPoint x: 130, endPoint y: 186, distance: 77.7
click at [116, 159] on div "Text Add, edit and format text directly on the website. Default font colors and…" at bounding box center [145, 218] width 181 height 234
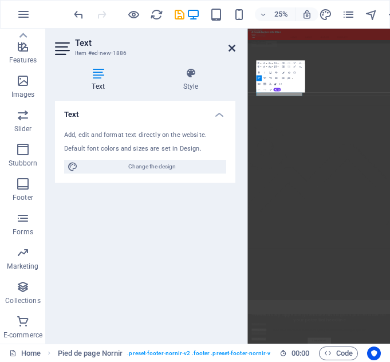
click at [234, 50] on icon at bounding box center [232, 48] width 7 height 9
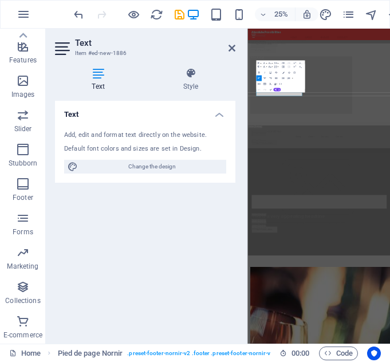
scroll to position [3724, 0]
